Goal: Find specific page/section: Find specific page/section

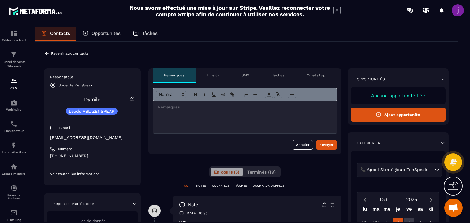
click at [44, 52] on icon at bounding box center [47, 54] width 6 height 6
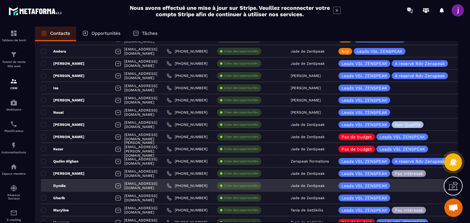
scroll to position [153, 0]
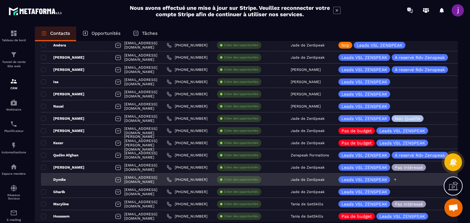
click at [397, 179] on icon at bounding box center [395, 180] width 4 height 4
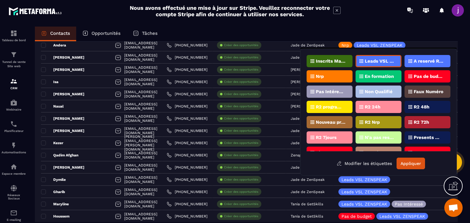
click at [329, 77] on div "Nrp" at bounding box center [330, 76] width 46 height 12
click at [408, 165] on button "Appliquer" at bounding box center [411, 164] width 28 height 12
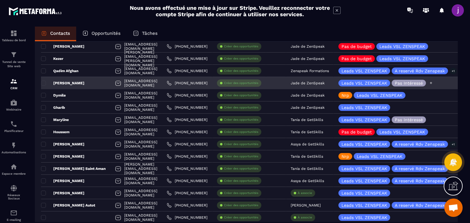
scroll to position [245, 0]
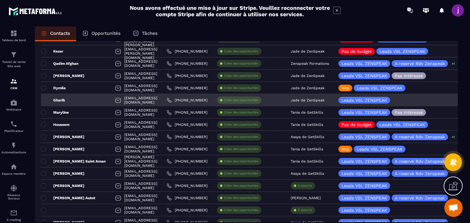
click at [77, 96] on div "Gharib" at bounding box center [75, 100] width 69 height 12
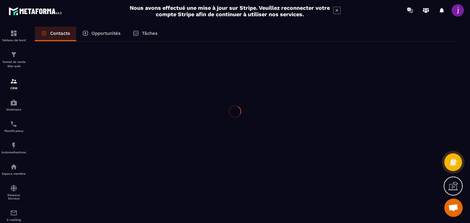
click at [77, 96] on div at bounding box center [235, 111] width 470 height 223
